Goal: Information Seeking & Learning: Stay updated

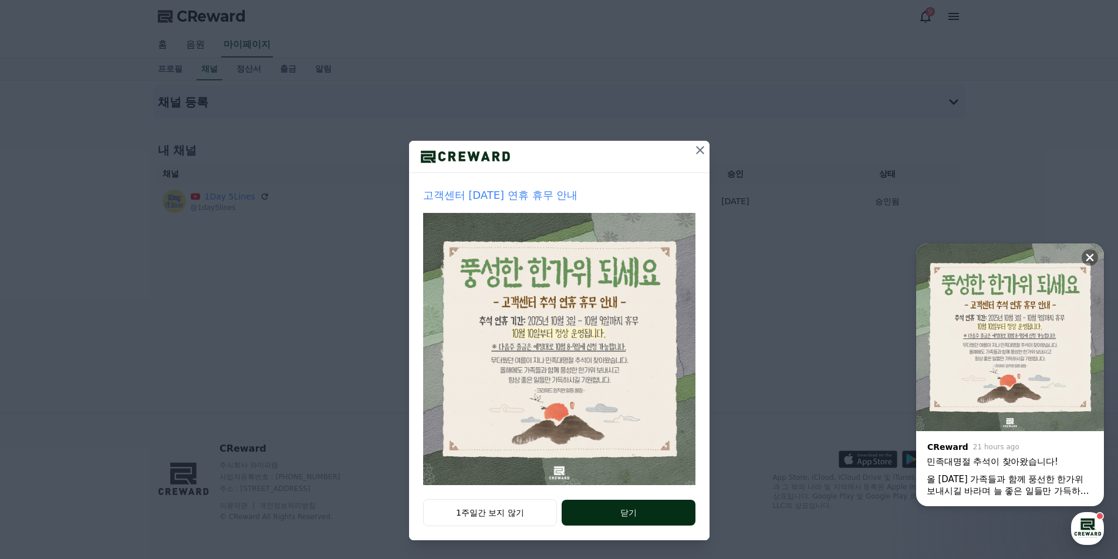
click at [621, 519] on button "닫기" at bounding box center [628, 513] width 133 height 26
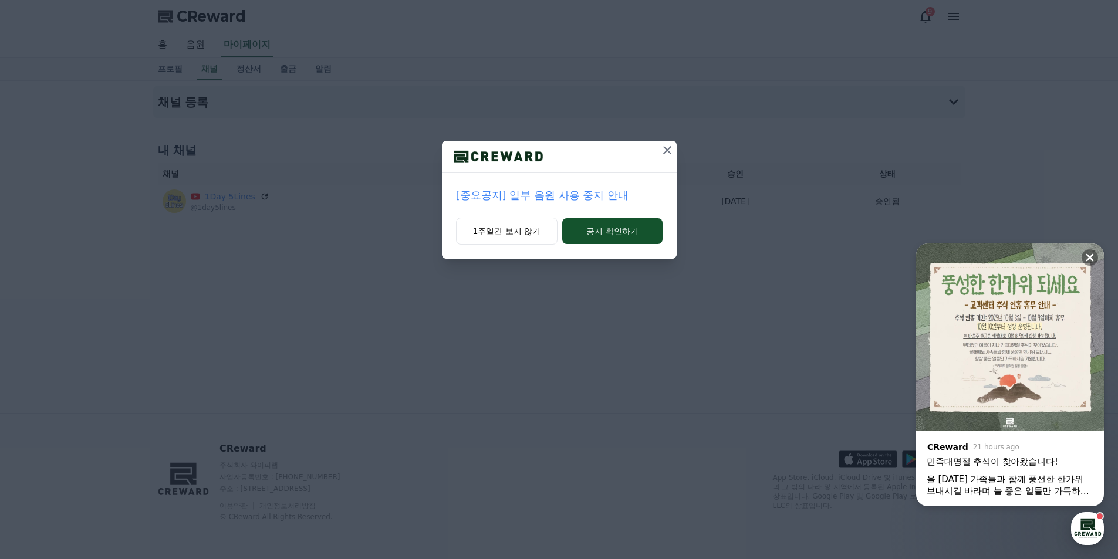
click at [578, 191] on p "[중요공지] 일부 음원 사용 중지 안내" at bounding box center [559, 195] width 207 height 16
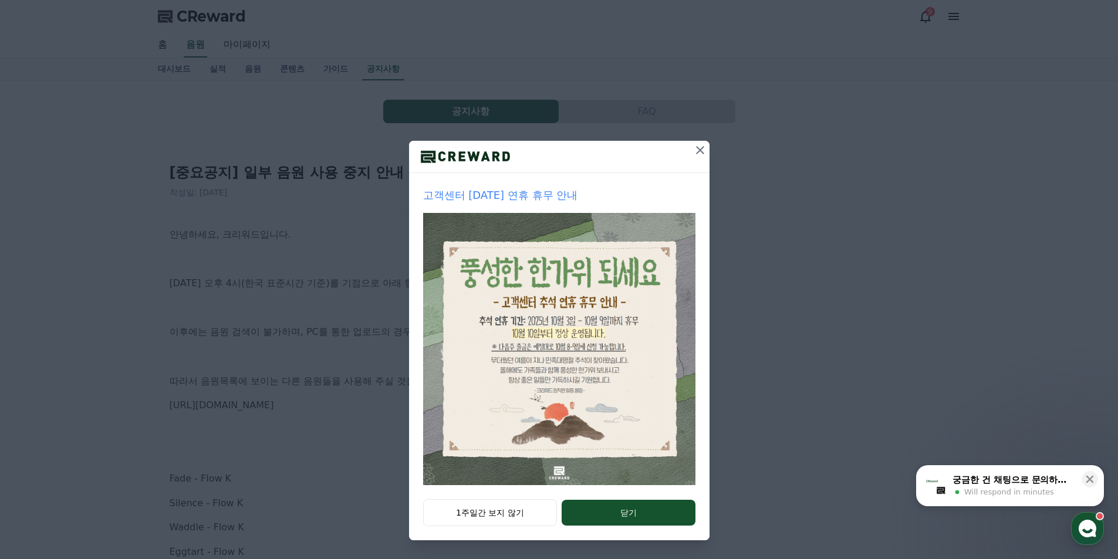
click at [702, 151] on icon at bounding box center [700, 150] width 8 height 8
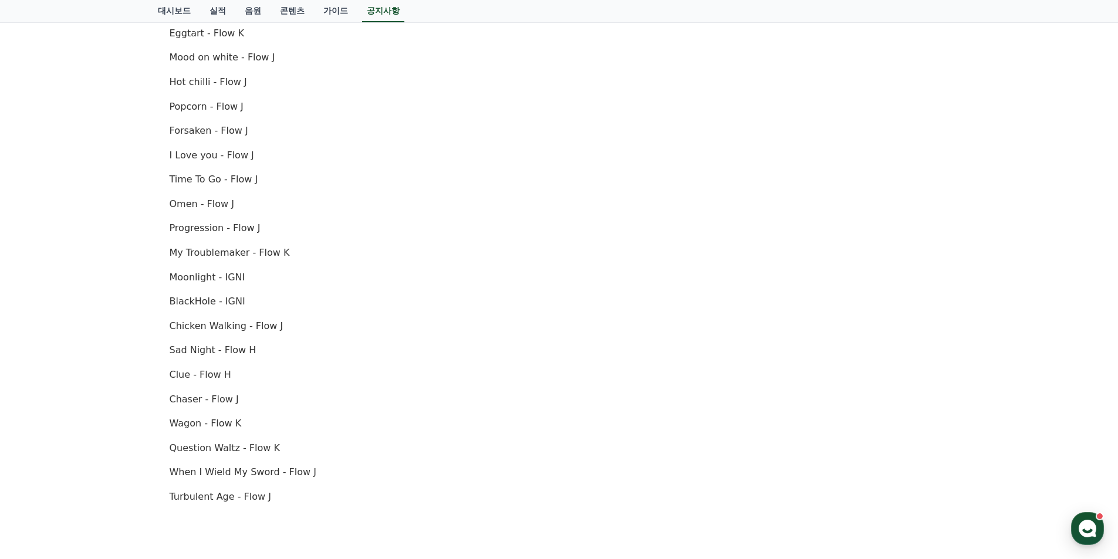
scroll to position [437, 0]
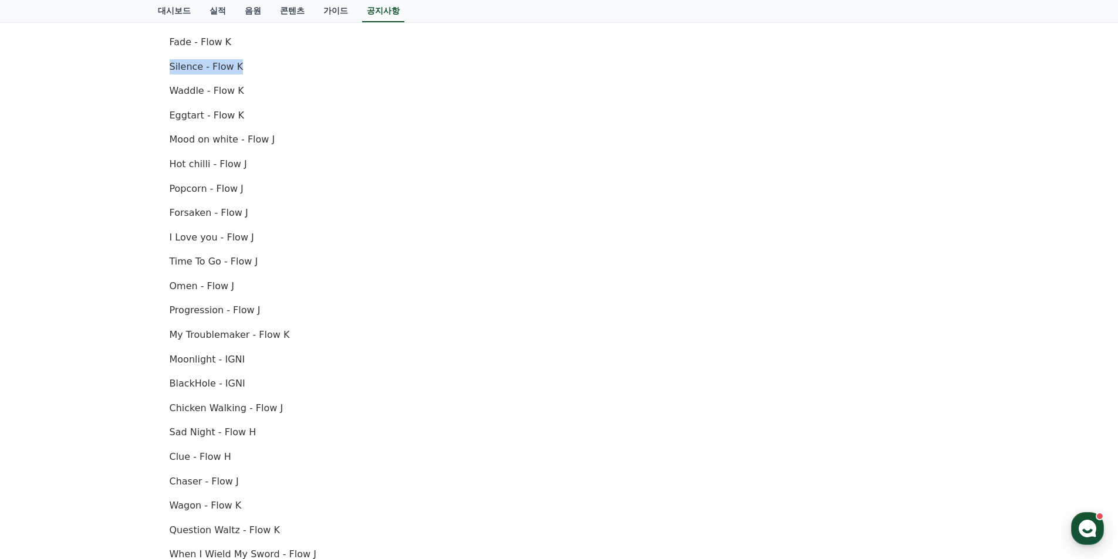
drag, startPoint x: 167, startPoint y: 64, endPoint x: 276, endPoint y: 62, distance: 108.6
click at [276, 62] on div "[중요공지] 일부 음원 사용 중지 안내 작성일: 2025-10-02 안녕하세요, 크리워드입니다. 10월 2일 오후 4시(한국 표준시간 기준)를…" at bounding box center [559, 231] width 784 height 1032
copy p "Silence - Flow K"
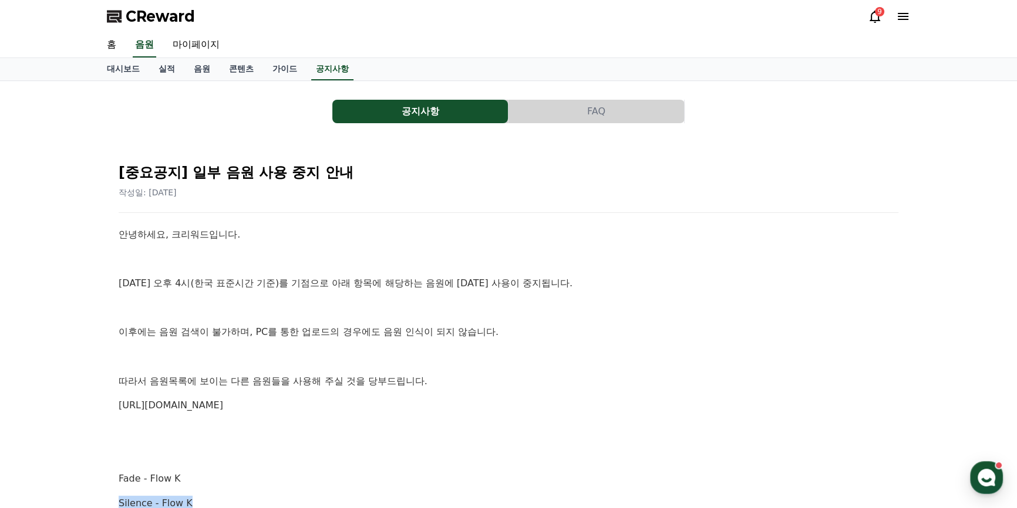
scroll to position [0, 0]
click at [193, 69] on link "음원" at bounding box center [201, 69] width 35 height 22
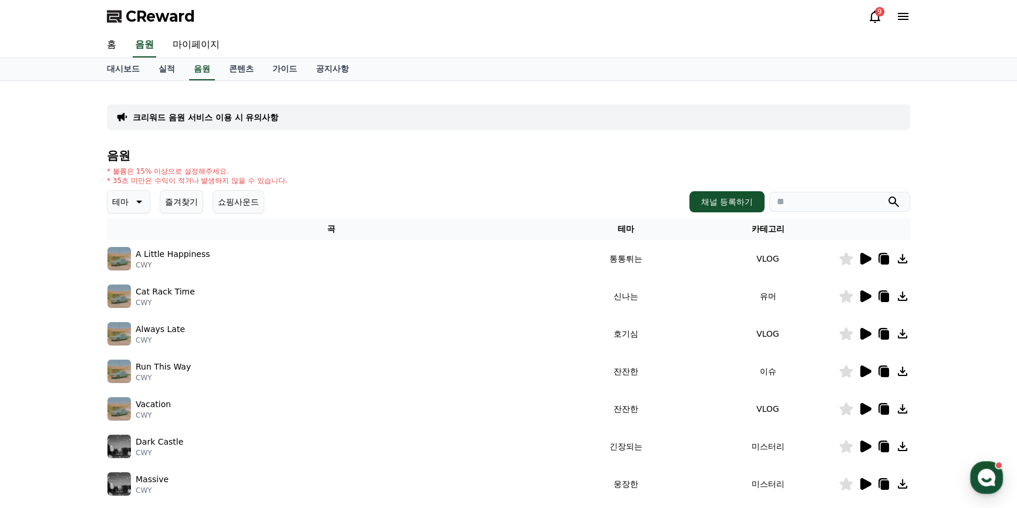
click at [803, 203] on input "search" at bounding box center [839, 202] width 141 height 20
paste input "**********"
click at [886, 195] on button "submit" at bounding box center [893, 202] width 14 height 14
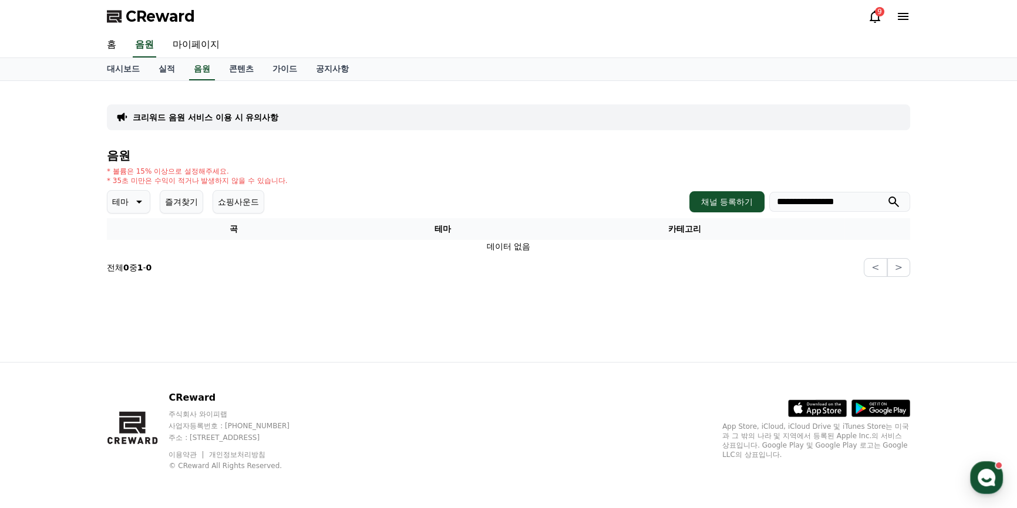
drag, startPoint x: 805, startPoint y: 203, endPoint x: 877, endPoint y: 203, distance: 71.6
click at [876, 204] on input "**********" at bounding box center [839, 202] width 141 height 20
type input "*******"
click at [886, 195] on button "submit" at bounding box center [893, 202] width 14 height 14
click at [174, 205] on button "즐겨찾기" at bounding box center [181, 201] width 43 height 23
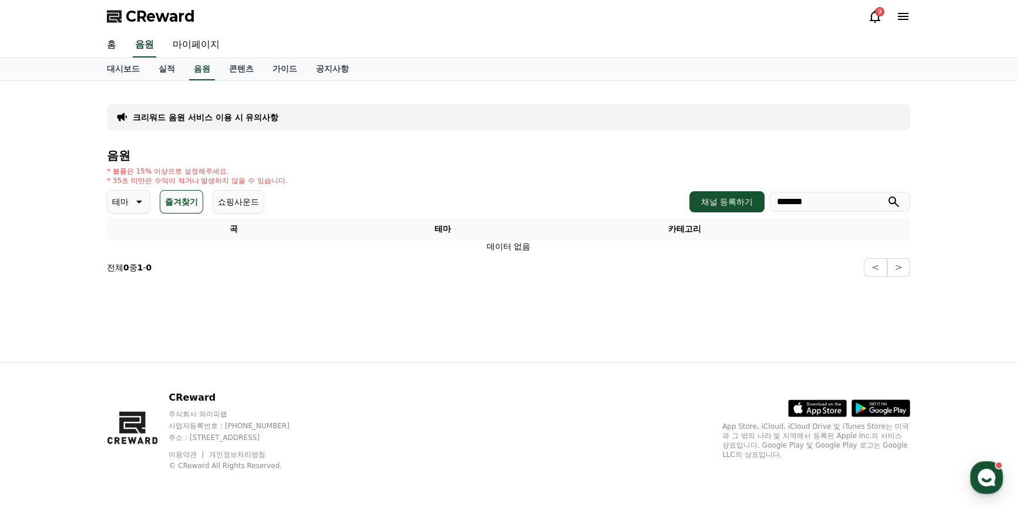
click at [174, 205] on button "즐겨찾기" at bounding box center [181, 201] width 43 height 23
click at [187, 203] on button "즐겨찾기" at bounding box center [181, 201] width 43 height 23
click at [800, 200] on input "*******" at bounding box center [839, 202] width 141 height 20
drag, startPoint x: 818, startPoint y: 203, endPoint x: 807, endPoint y: 203, distance: 10.6
click at [807, 203] on input "*******" at bounding box center [839, 202] width 141 height 20
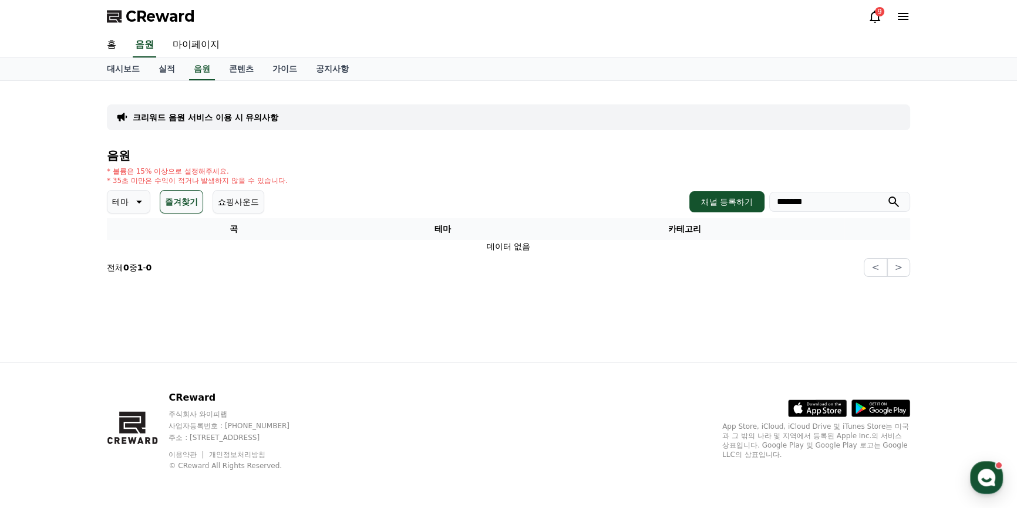
click at [892, 201] on icon "submit" at bounding box center [893, 202] width 14 height 14
drag, startPoint x: 299, startPoint y: 214, endPoint x: 150, endPoint y: 210, distance: 149.2
click at [298, 214] on div "음원 * 볼륨은 15% 이상으로 설정해주세요. * 35초 미만은 수익이 적거나 발생하지 않을 수 있습니다. 테마 즐겨찾기 쇼핑사운드 채널 등록…" at bounding box center [508, 213] width 803 height 128
click at [132, 195] on icon at bounding box center [138, 202] width 14 height 14
drag, startPoint x: 417, startPoint y: 186, endPoint x: 229, endPoint y: 50, distance: 231.7
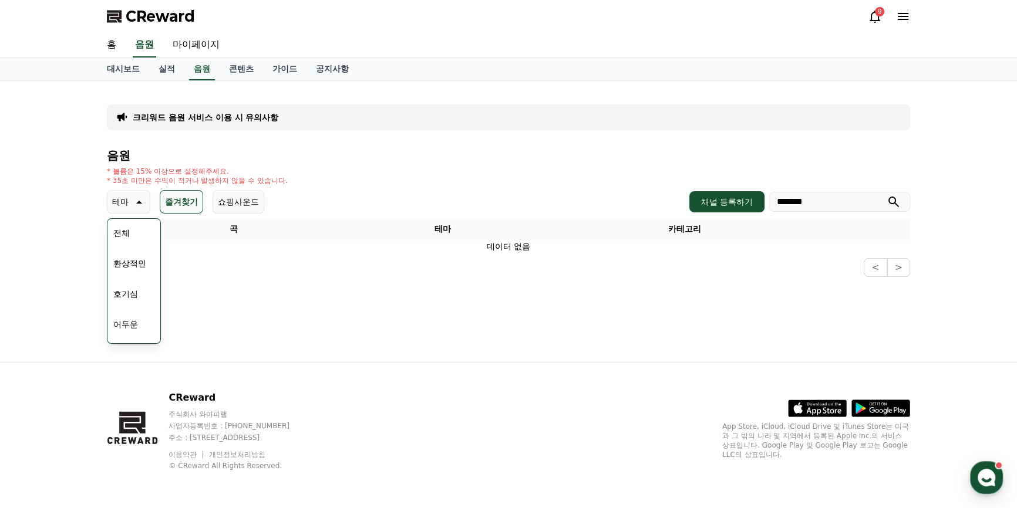
click at [415, 184] on div "음원 * 볼륨은 15% 이상으로 설정해주세요. * 35초 미만은 수익이 적거나 발생하지 않을 수 있습니다. 테마 테마 전체 환상적인 호기심 어…" at bounding box center [508, 213] width 803 height 128
click at [197, 72] on link "음원" at bounding box center [202, 69] width 26 height 22
click at [198, 71] on link "음원" at bounding box center [202, 69] width 26 height 22
click at [309, 195] on div "테마 테마 전체 환상적인 호기심 어두운 밝은 통통튀는 신나는 반전 웅장한 드라마틱 즐거움 분위기있는 EDM 그루브 슬픈 잔잔한 귀여운 감동적인…" at bounding box center [508, 201] width 803 height 23
click at [268, 167] on p "* 볼륨은 15% 이상으로 설정해주세요." at bounding box center [197, 171] width 181 height 9
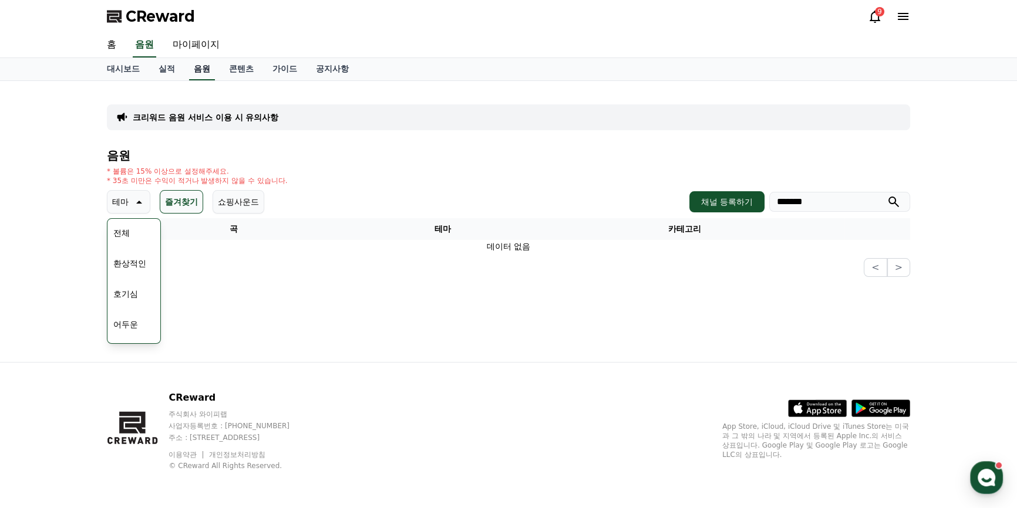
click at [193, 70] on link "음원" at bounding box center [202, 69] width 26 height 22
click at [137, 200] on icon at bounding box center [138, 202] width 14 height 14
click at [122, 204] on p "테마" at bounding box center [120, 202] width 16 height 16
drag, startPoint x: 183, startPoint y: 191, endPoint x: 154, endPoint y: 208, distance: 33.7
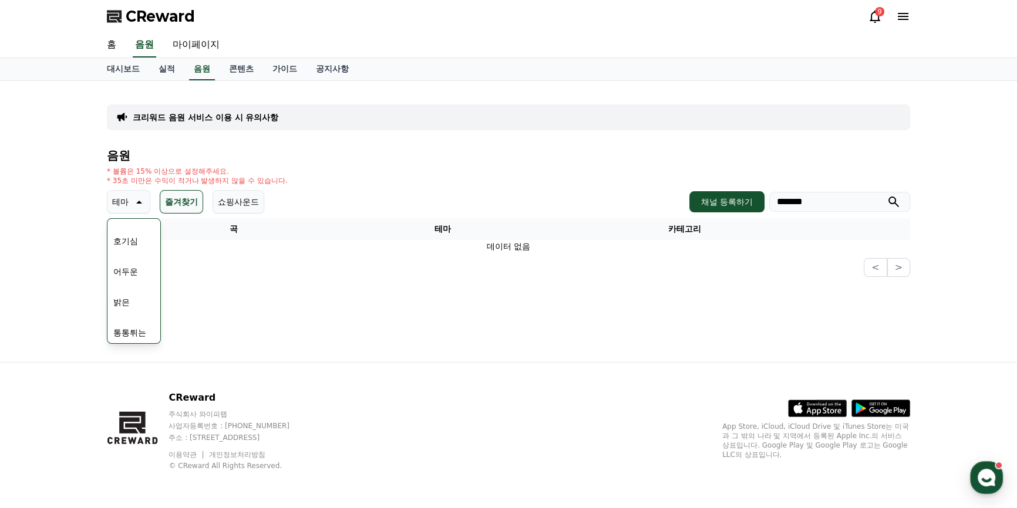
click at [183, 191] on button "즐겨찾기" at bounding box center [181, 201] width 43 height 23
click at [131, 199] on icon at bounding box center [138, 202] width 14 height 14
click at [119, 201] on p "테마" at bounding box center [120, 202] width 16 height 16
click at [130, 259] on button "잔잔한" at bounding box center [126, 264] width 34 height 26
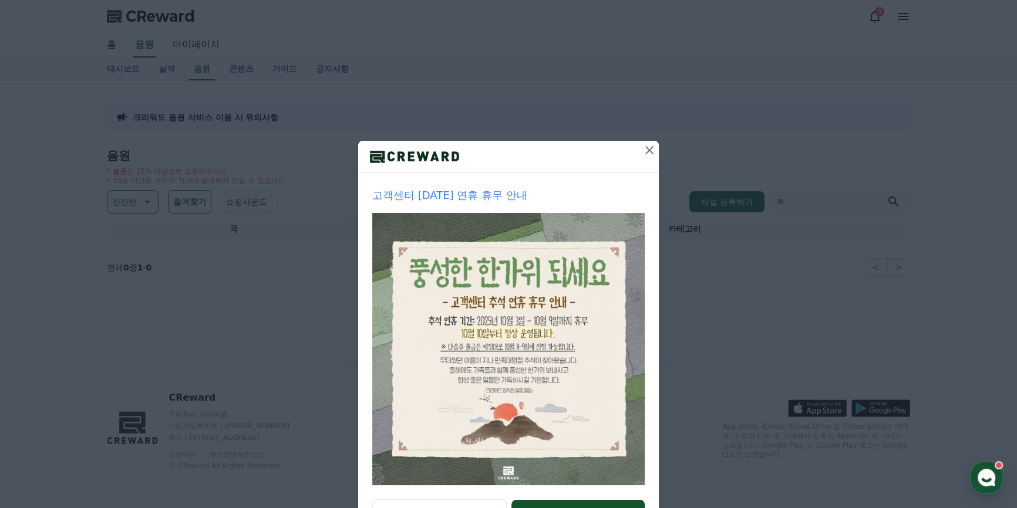
click at [642, 152] on icon at bounding box center [649, 150] width 14 height 14
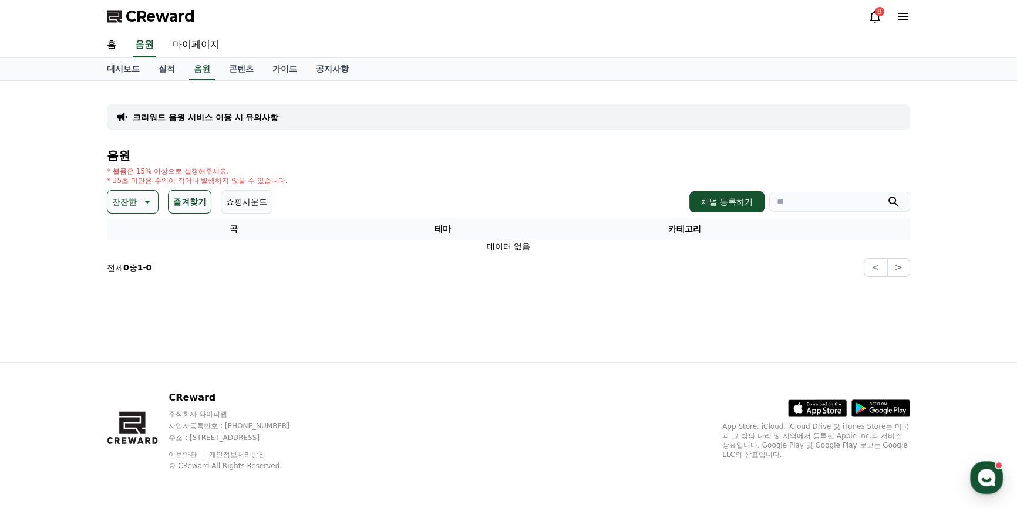
click at [198, 200] on button "즐겨찾기" at bounding box center [189, 201] width 43 height 23
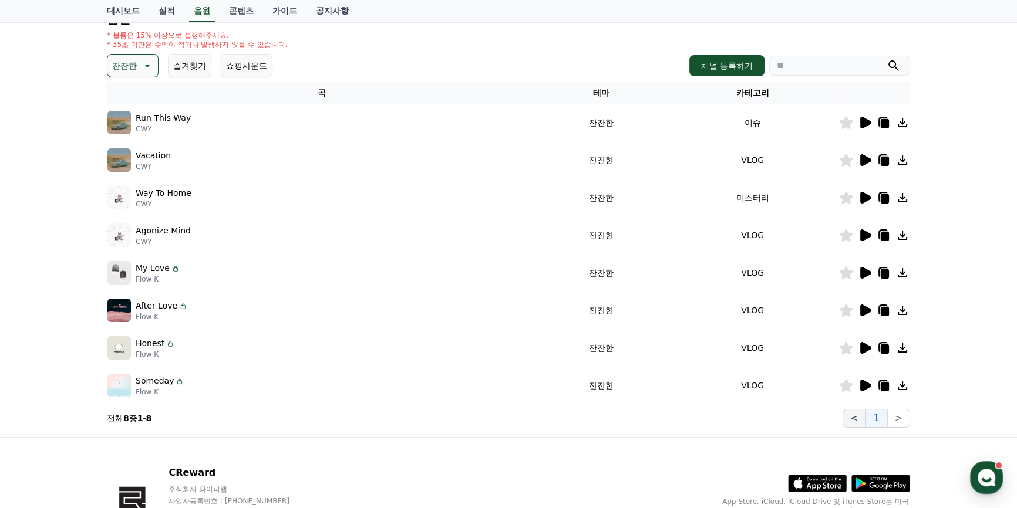
scroll to position [160, 0]
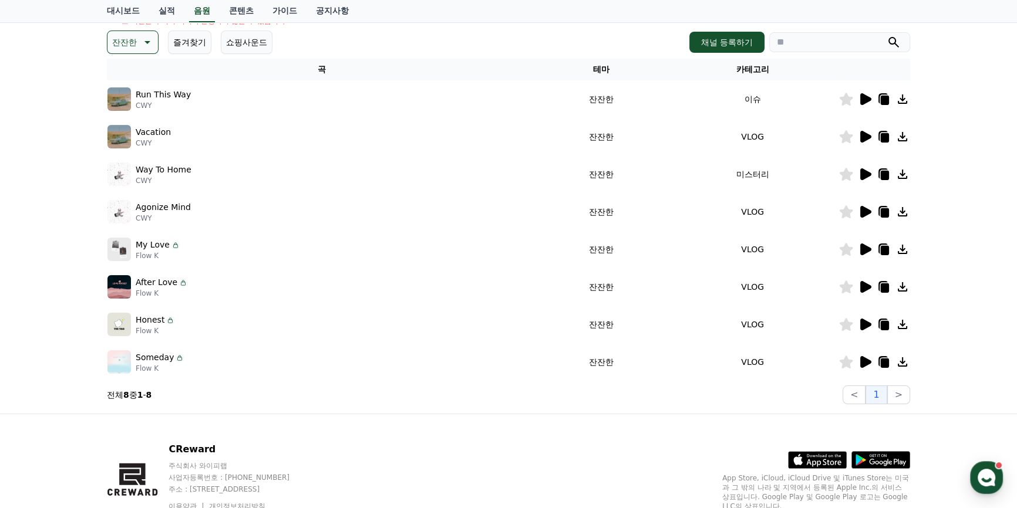
click at [861, 362] on icon at bounding box center [865, 362] width 11 height 12
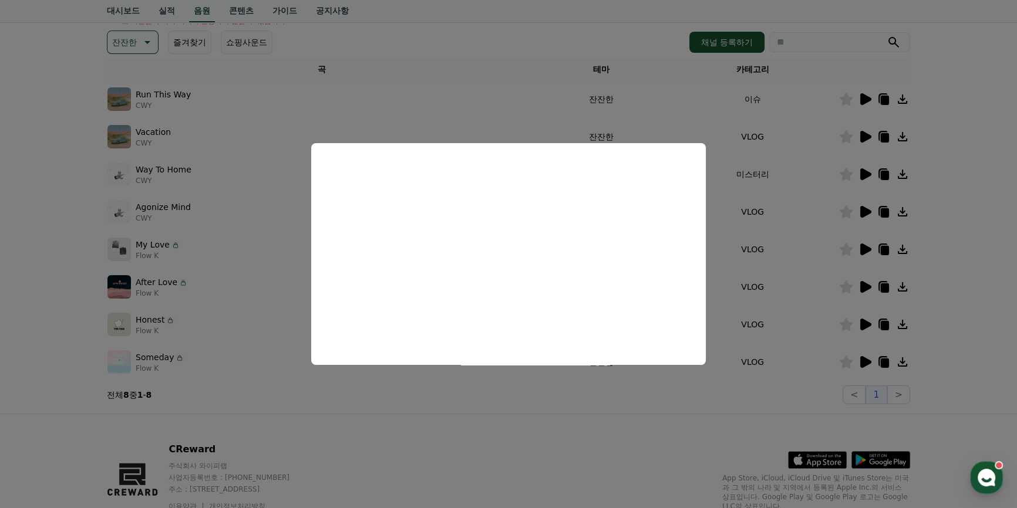
drag, startPoint x: 666, startPoint y: 402, endPoint x: 477, endPoint y: 365, distance: 192.6
click at [665, 401] on button "close modal" at bounding box center [508, 254] width 1017 height 508
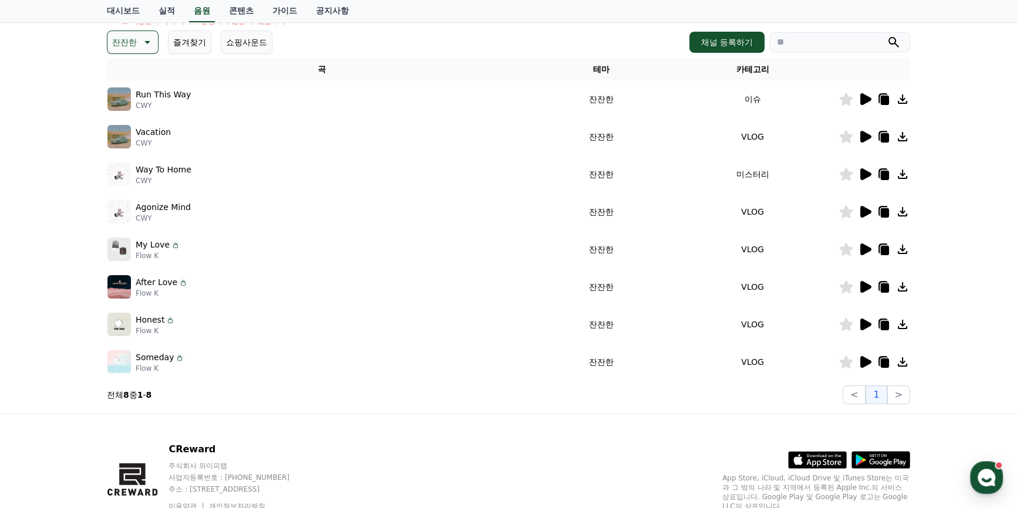
click at [865, 322] on icon at bounding box center [865, 325] width 11 height 12
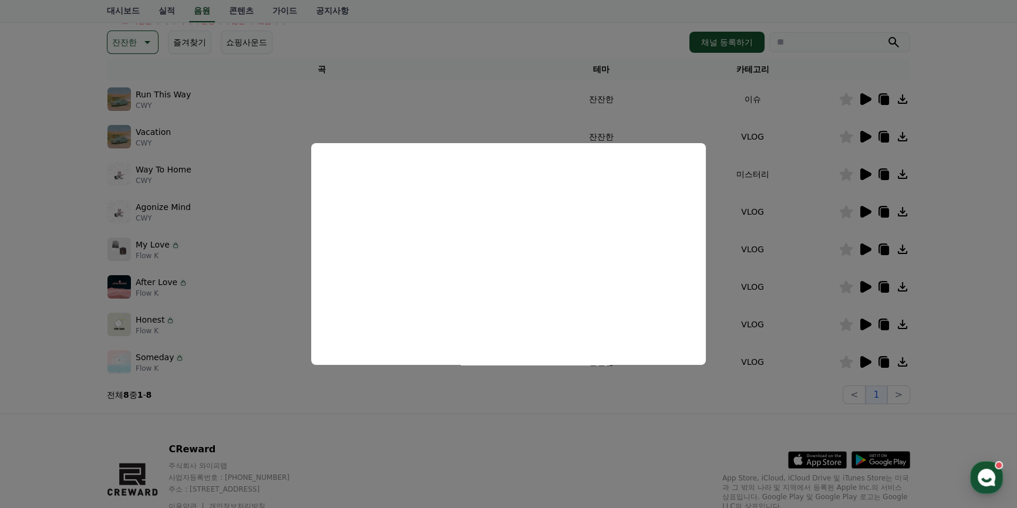
click at [740, 370] on button "close modal" at bounding box center [508, 254] width 1017 height 508
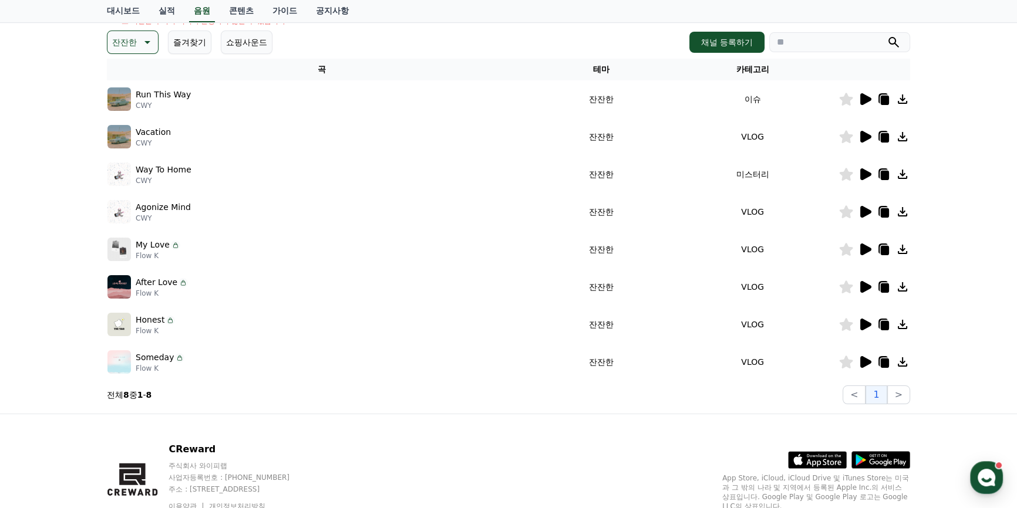
click at [861, 247] on icon at bounding box center [865, 250] width 11 height 12
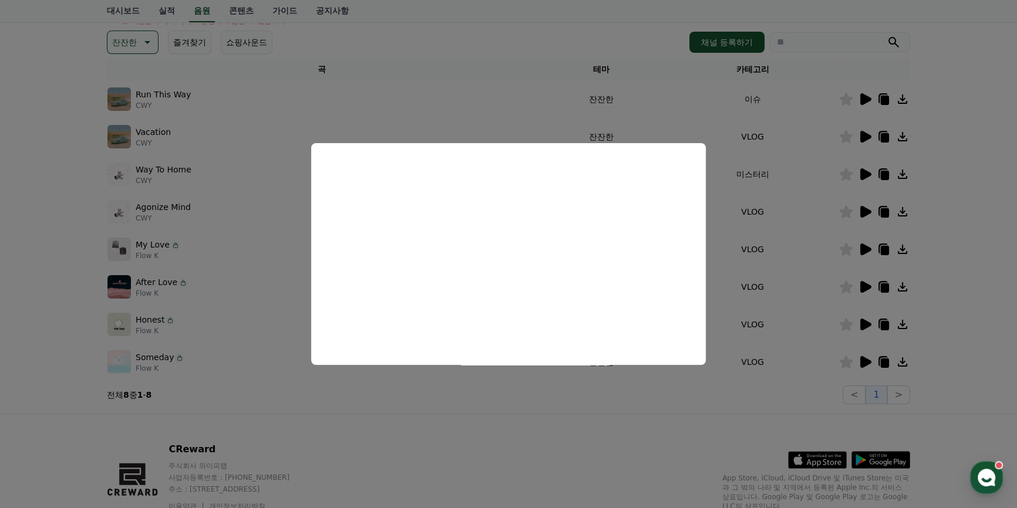
drag, startPoint x: 451, startPoint y: 417, endPoint x: 259, endPoint y: 279, distance: 235.6
click at [451, 415] on button "close modal" at bounding box center [508, 254] width 1017 height 508
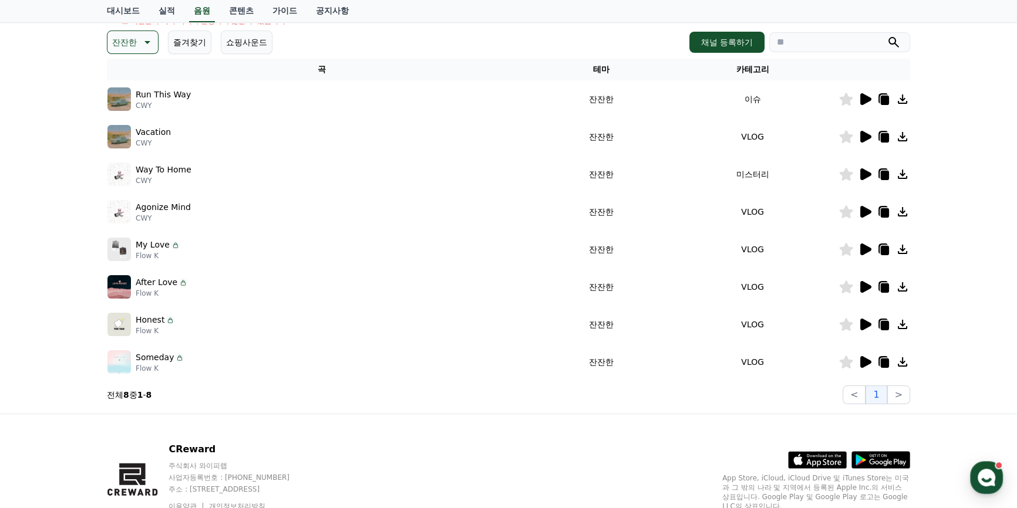
click at [858, 136] on icon at bounding box center [865, 137] width 14 height 14
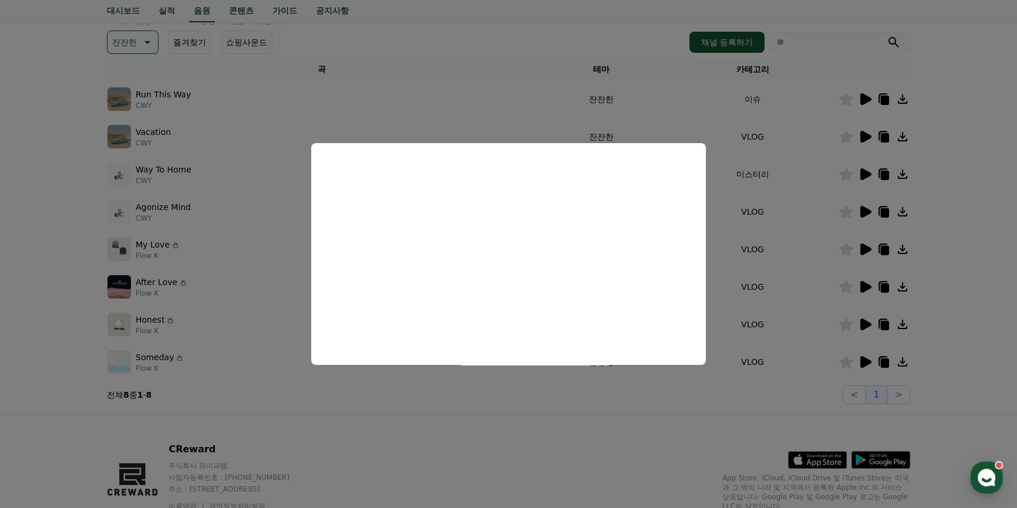
click at [550, 409] on button "close modal" at bounding box center [508, 254] width 1017 height 508
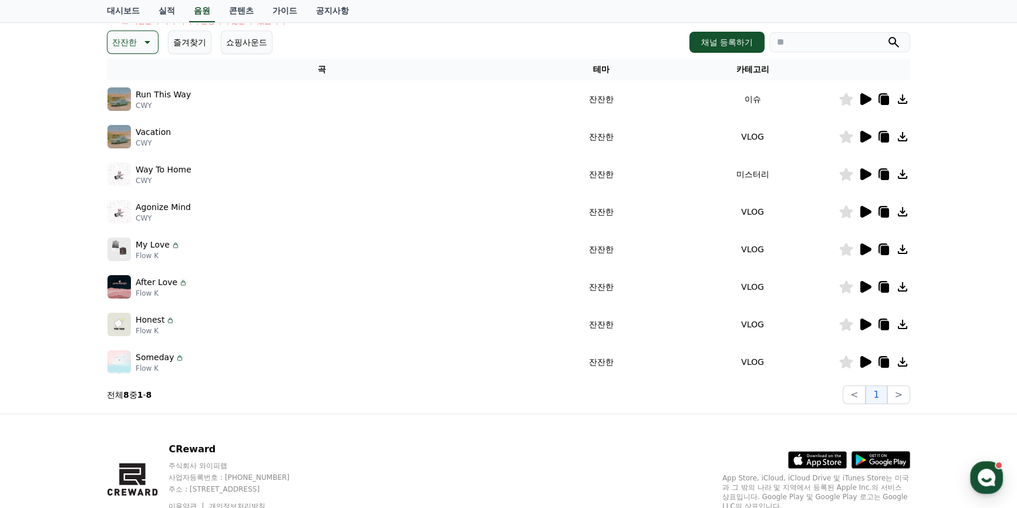
click at [869, 251] on icon at bounding box center [865, 249] width 14 height 14
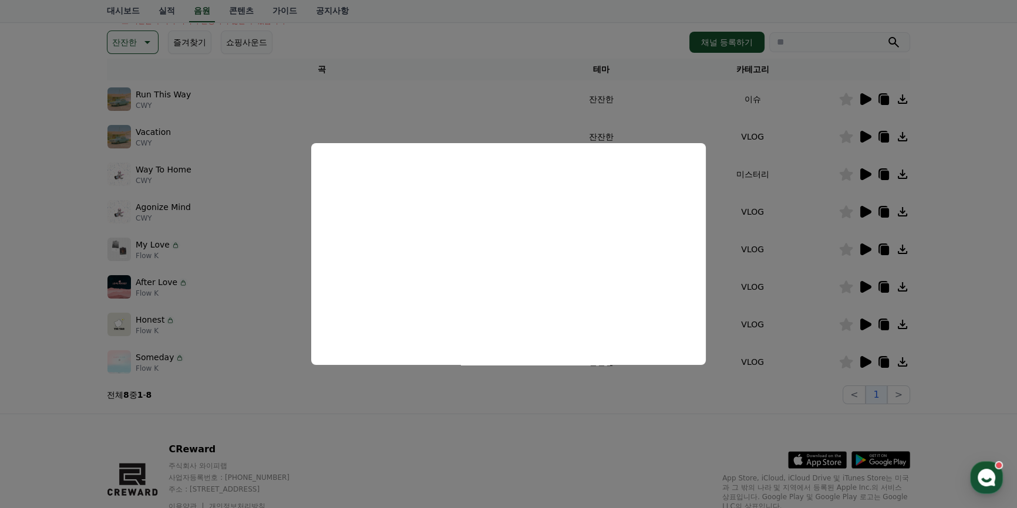
click at [417, 413] on button "close modal" at bounding box center [508, 254] width 1017 height 508
drag, startPoint x: 315, startPoint y: 366, endPoint x: 264, endPoint y: 363, distance: 51.8
click at [312, 366] on div "Someday Flow K" at bounding box center [321, 361] width 428 height 23
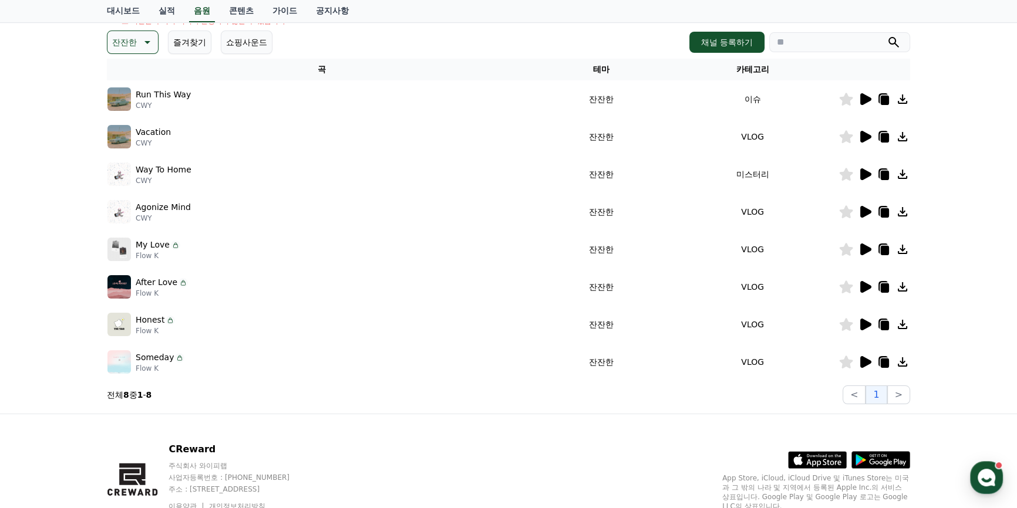
click at [857, 325] on div at bounding box center [874, 325] width 70 height 14
click at [863, 319] on icon at bounding box center [865, 325] width 11 height 12
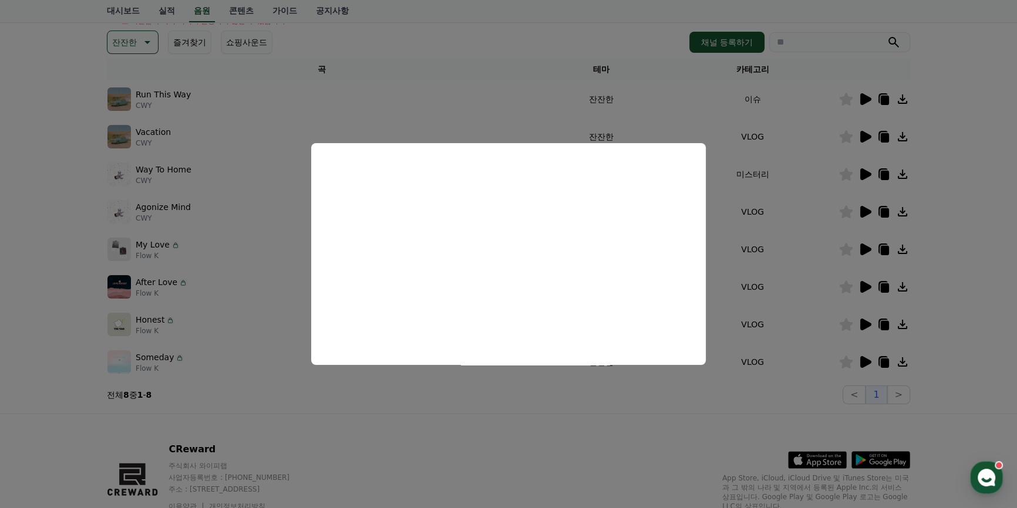
click at [509, 434] on button "close modal" at bounding box center [508, 254] width 1017 height 508
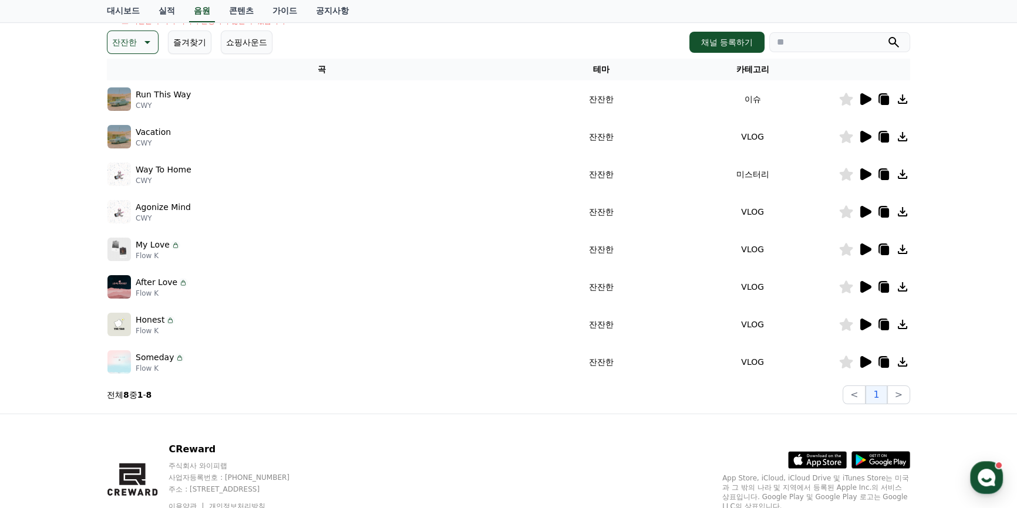
click at [887, 364] on icon at bounding box center [885, 363] width 8 height 9
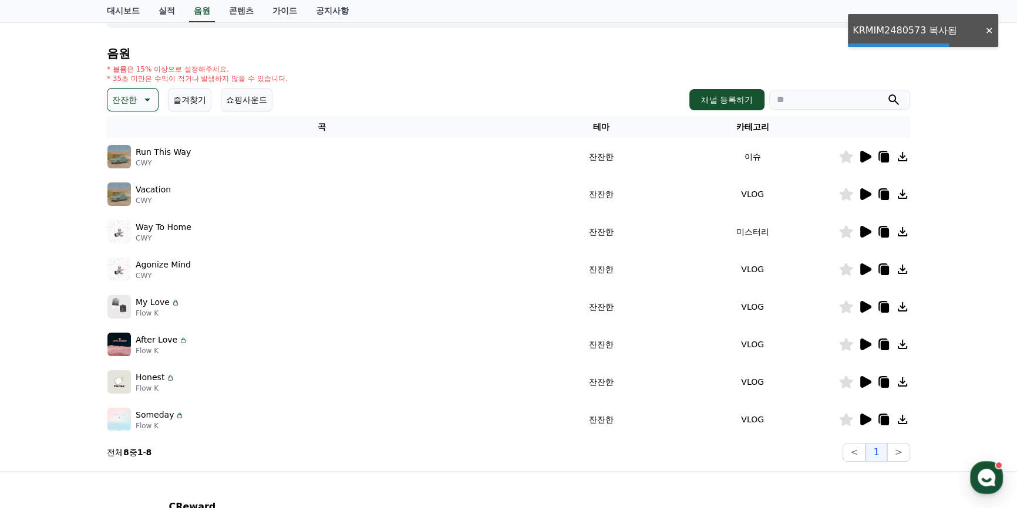
scroll to position [0, 0]
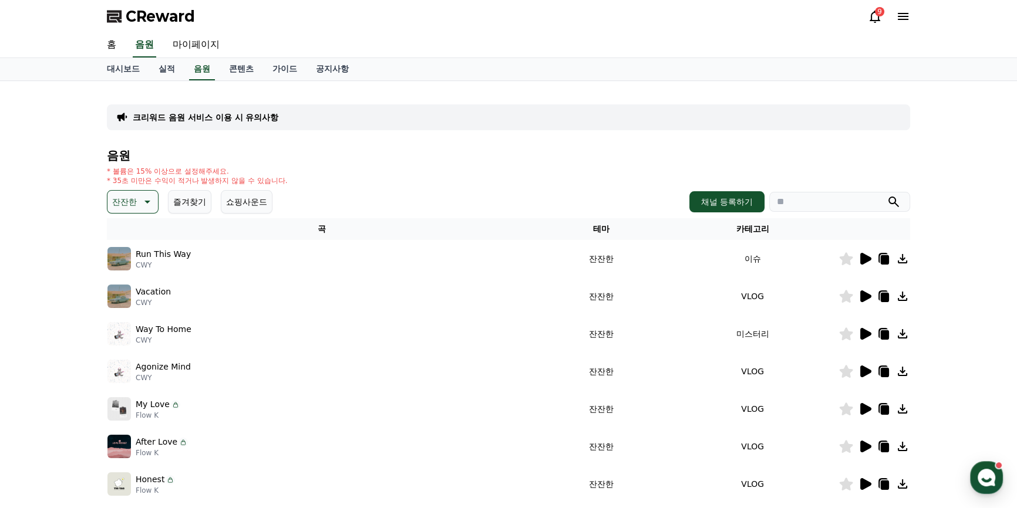
click at [158, 17] on span "CReward" at bounding box center [160, 16] width 69 height 19
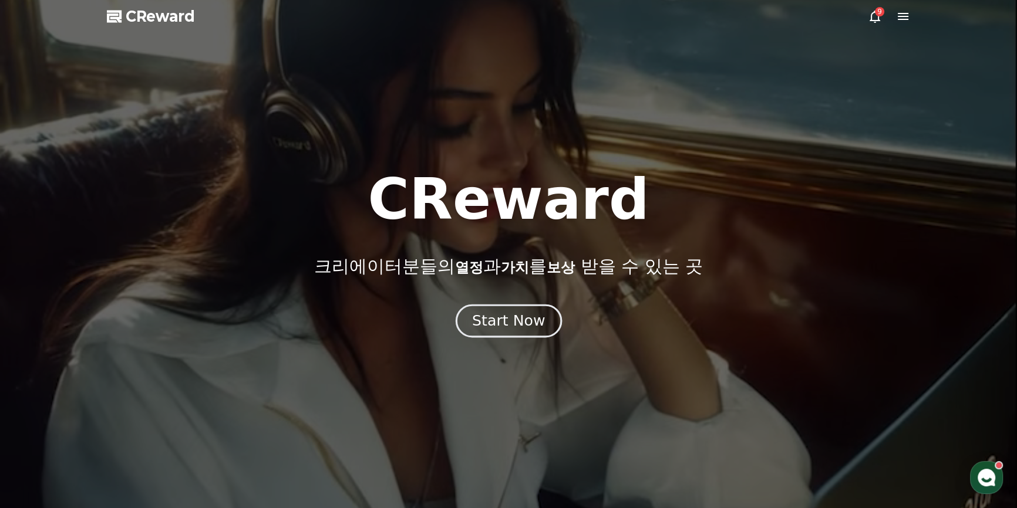
click at [507, 327] on div "Start Now" at bounding box center [508, 321] width 73 height 20
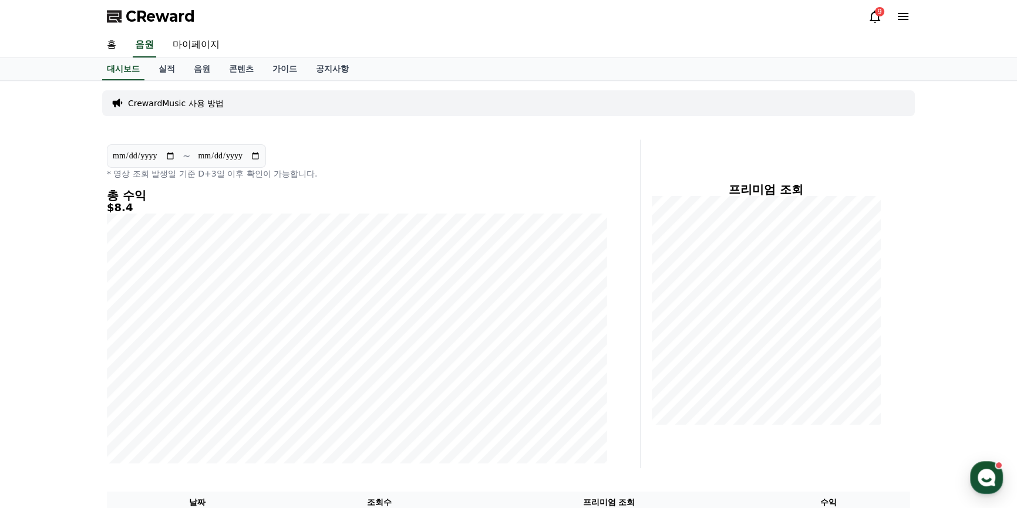
click at [323, 82] on div "**********" at bounding box center [508, 465] width 822 height 768
click at [321, 65] on link "공지사항" at bounding box center [332, 69] width 52 height 22
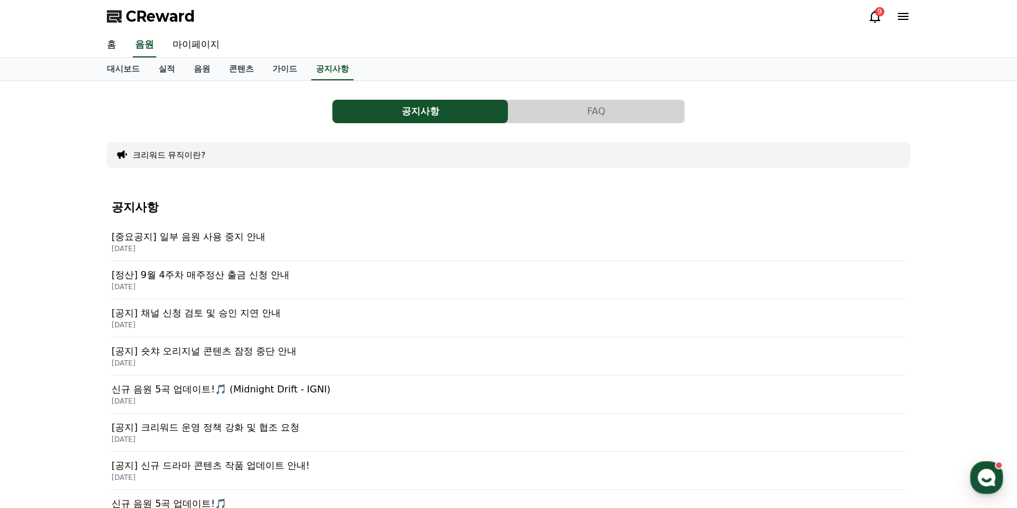
click at [208, 238] on p "[중요공지] 일부 음원 사용 중지 안내" at bounding box center [509, 237] width 794 height 14
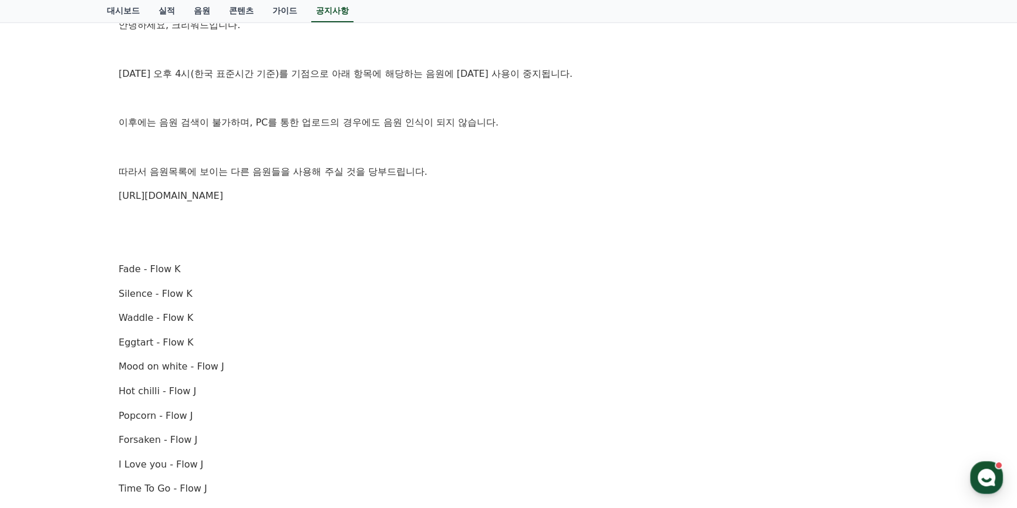
scroll to position [160, 0]
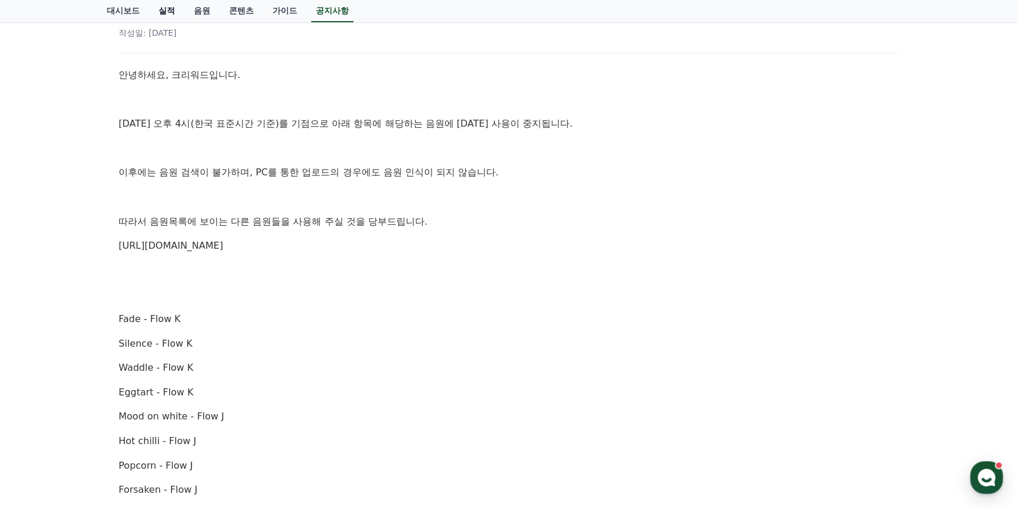
click at [176, 6] on link "실적" at bounding box center [166, 11] width 35 height 22
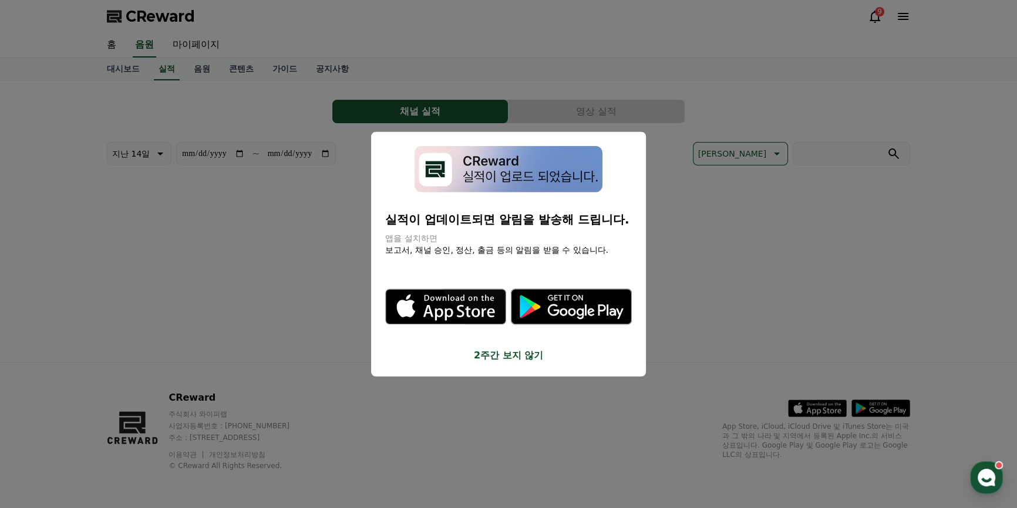
click at [168, 8] on button "close modal" at bounding box center [508, 254] width 1017 height 508
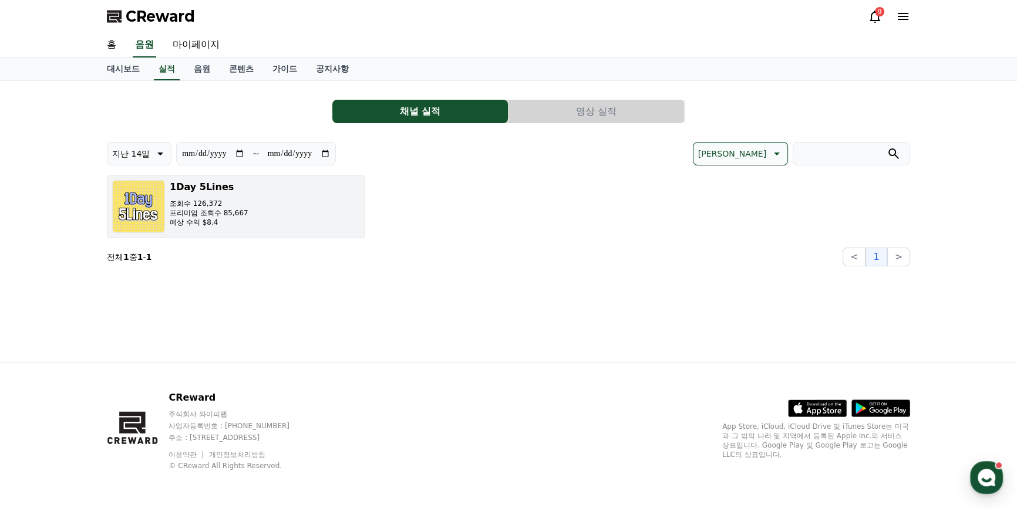
click at [250, 203] on button "1Day 5Lines 조회수 126,372 프리미엄 조회수 85,667 예상 수익 $8.4" at bounding box center [236, 206] width 258 height 63
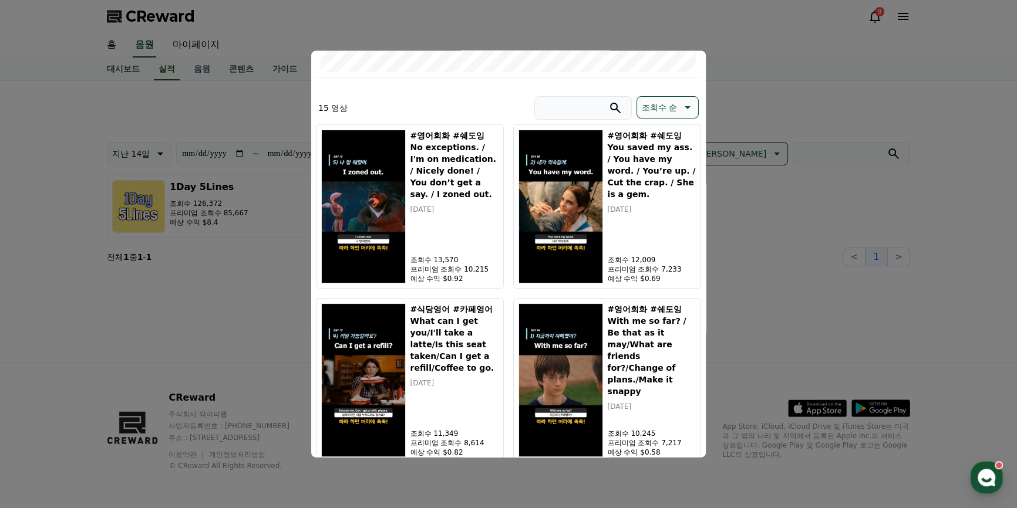
scroll to position [320, 0]
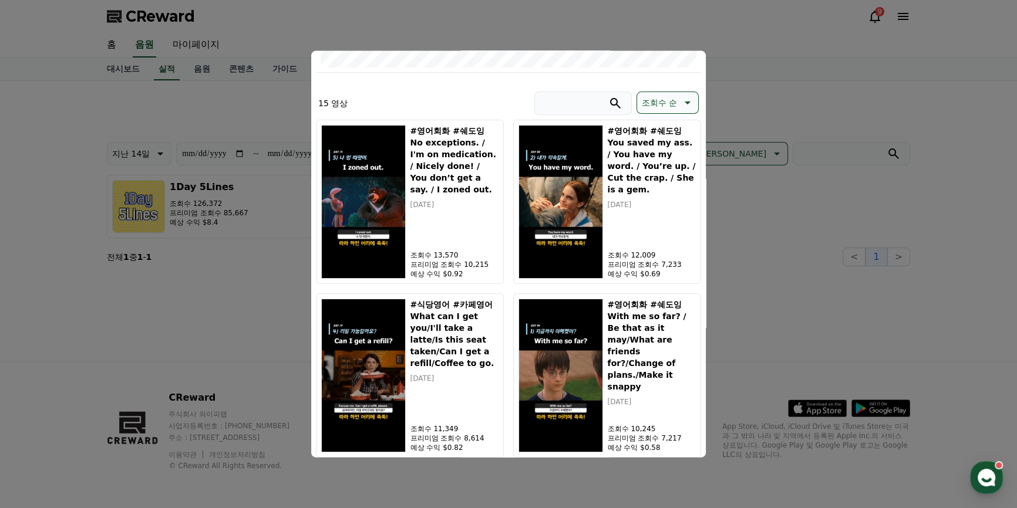
click at [784, 303] on button "close modal" at bounding box center [508, 254] width 1017 height 508
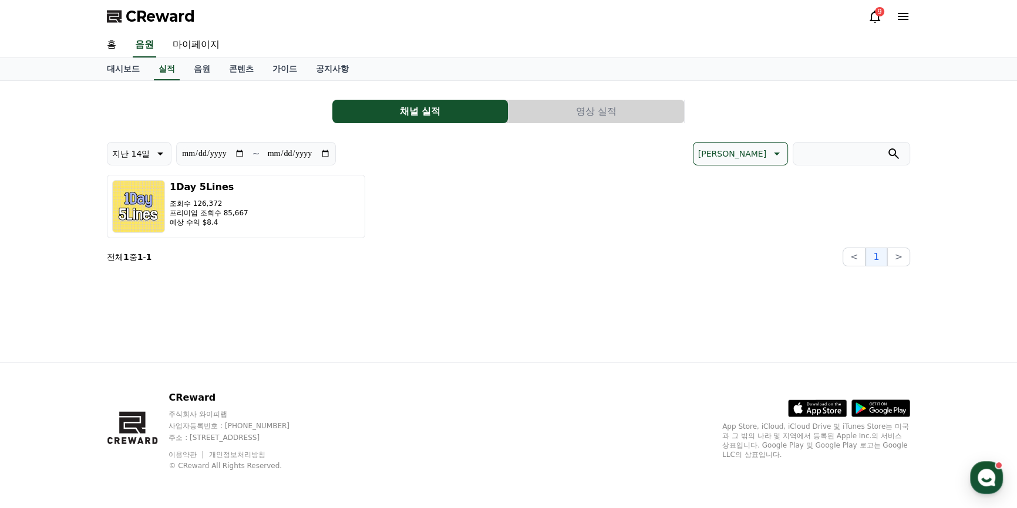
click at [869, 21] on icon at bounding box center [875, 16] width 14 height 14
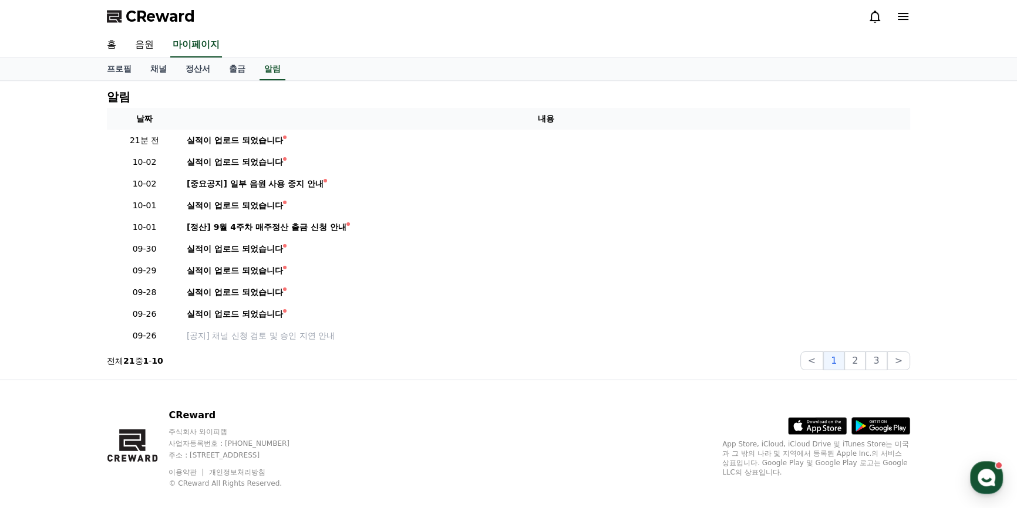
click at [150, 18] on span "CReward" at bounding box center [160, 16] width 69 height 19
